Goal: Transaction & Acquisition: Obtain resource

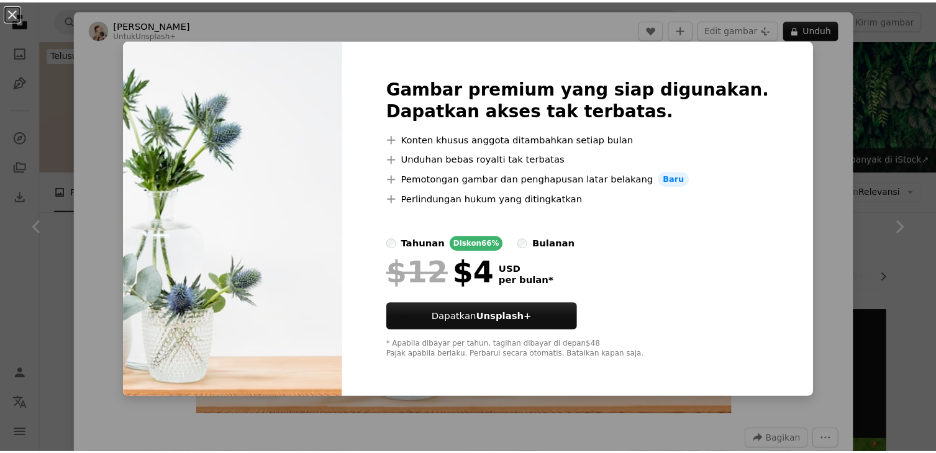
scroll to position [2980, 0]
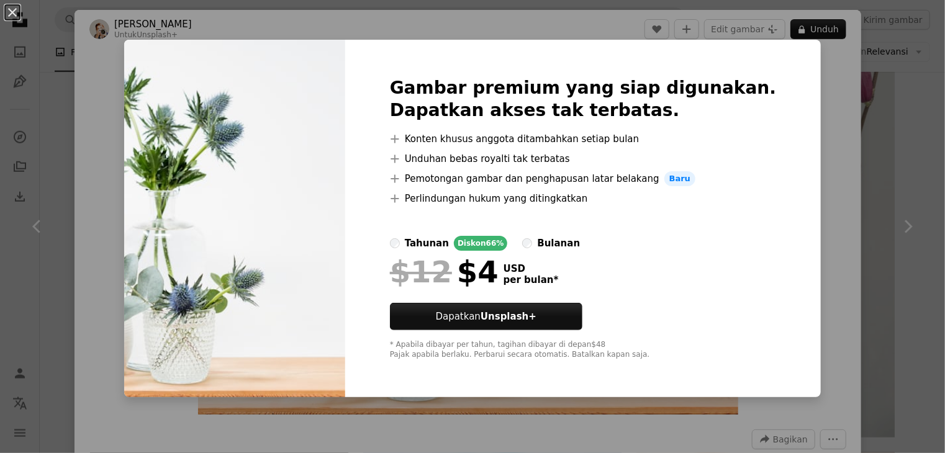
click at [802, 162] on div "An X shape Gambar premium yang siap digunakan. Dapatkan akses tak terbatas. A p…" at bounding box center [472, 226] width 945 height 453
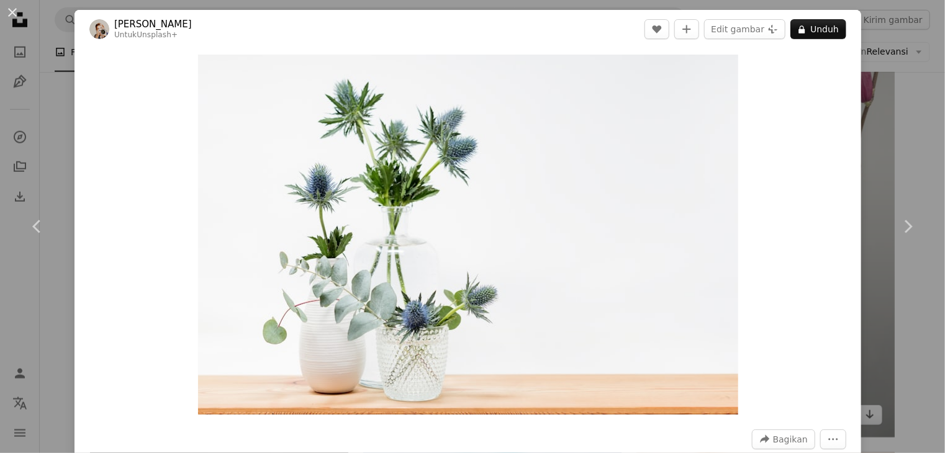
click at [862, 82] on div "An X shape Chevron left Chevron right [PERSON_NAME] adai Untuk Unsplash+ A hear…" at bounding box center [472, 226] width 945 height 453
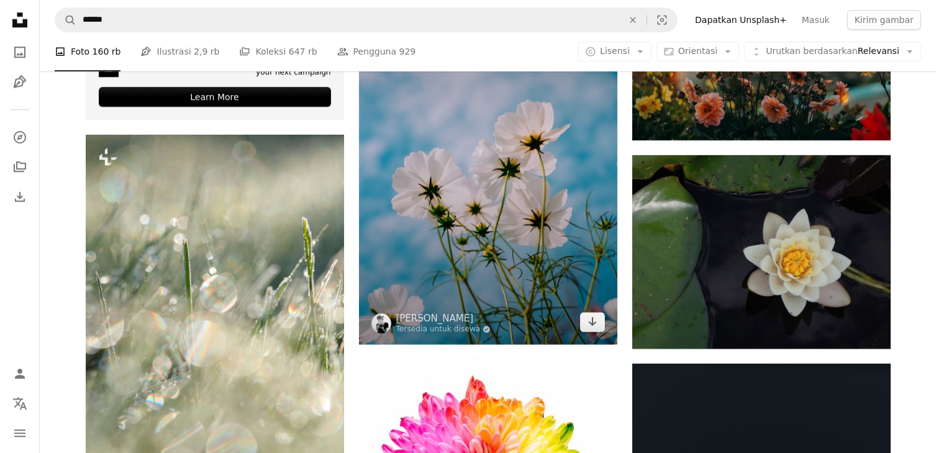
scroll to position [3477, 0]
